Goal: Task Accomplishment & Management: Use online tool/utility

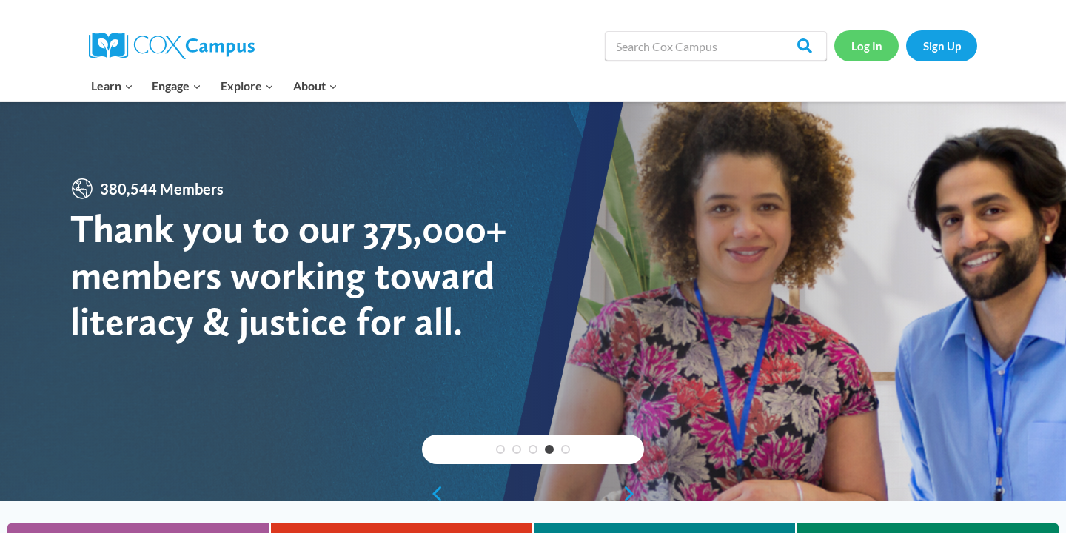
click at [858, 52] on link "Log In" at bounding box center [867, 45] width 64 height 30
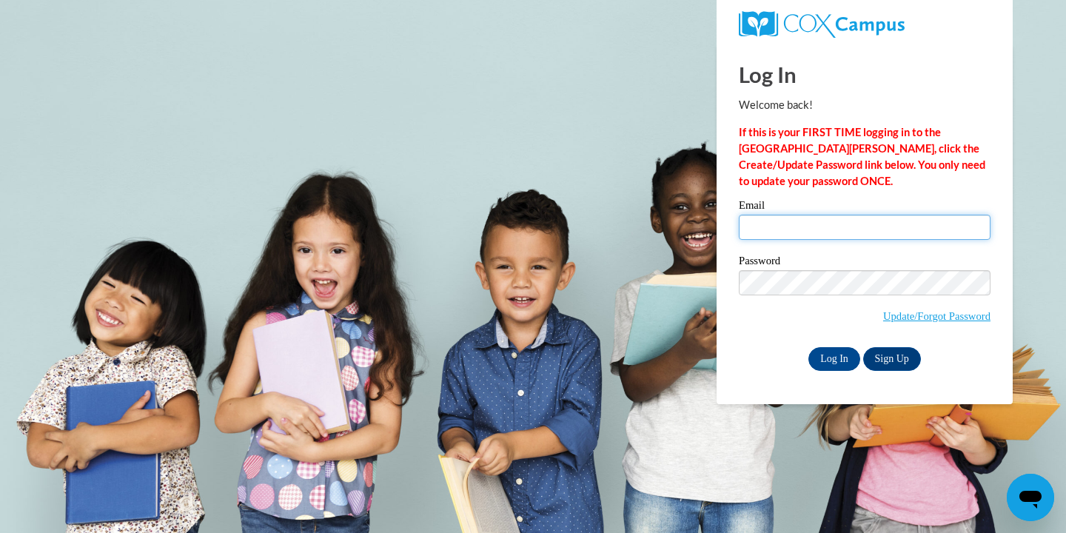
type input "[EMAIL_ADDRESS][DOMAIN_NAME]"
click at [829, 353] on input "Log In" at bounding box center [835, 359] width 52 height 24
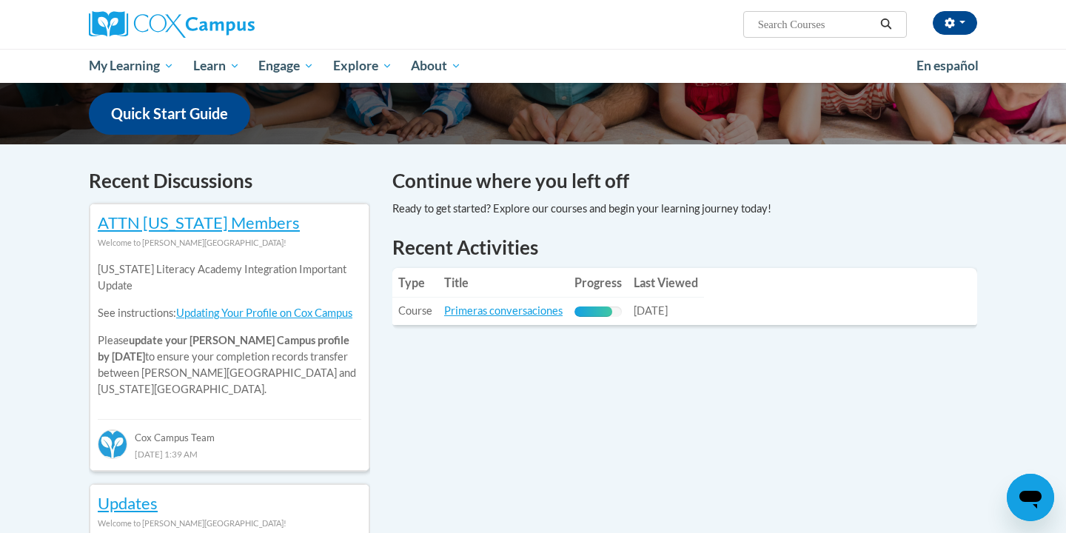
scroll to position [381, 0]
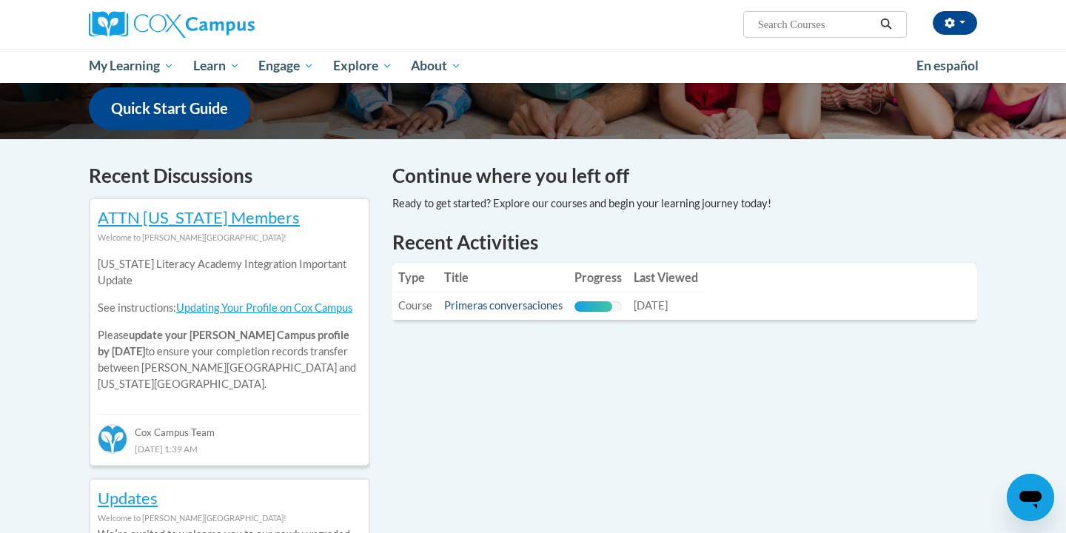
click at [489, 304] on link "Primeras conversaciones" at bounding box center [503, 305] width 118 height 13
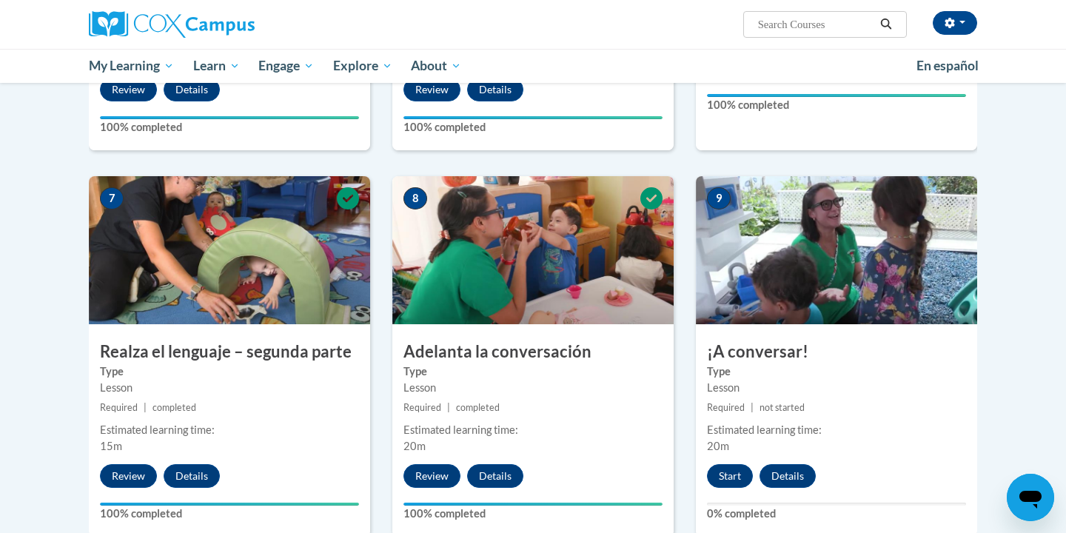
scroll to position [1001, 0]
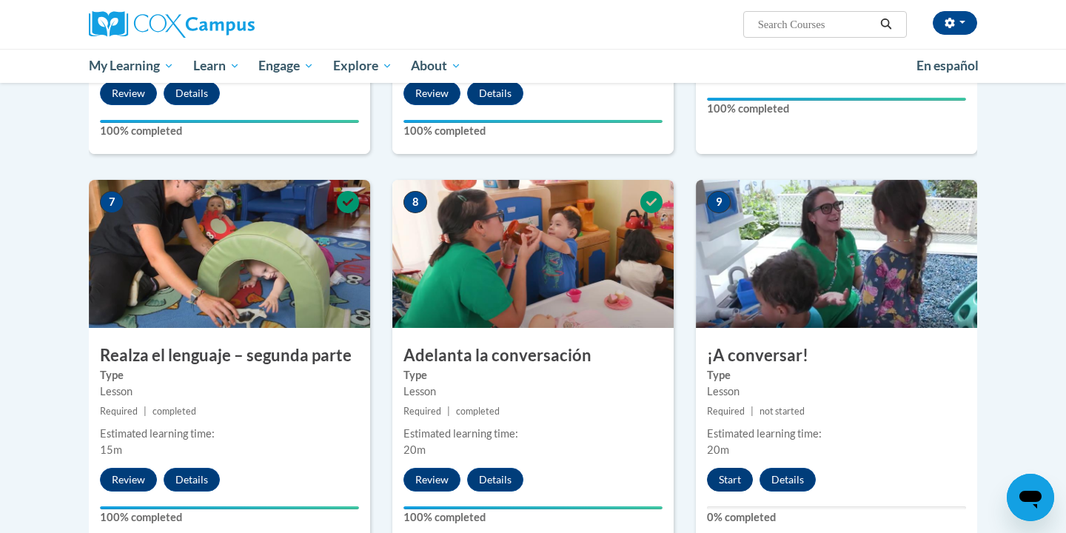
click at [732, 468] on button "Start" at bounding box center [730, 480] width 46 height 24
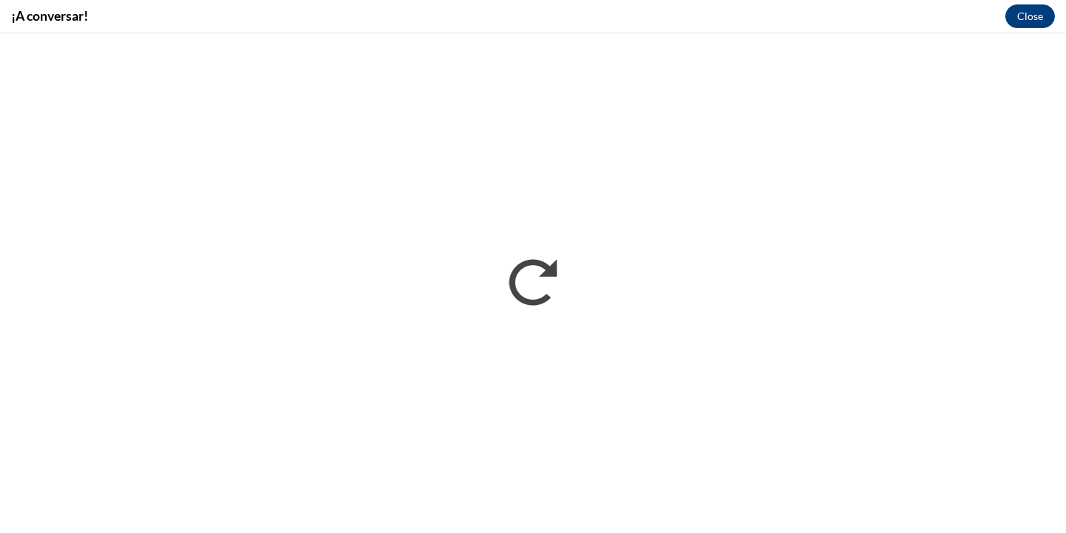
scroll to position [0, 0]
